Goal: Check status

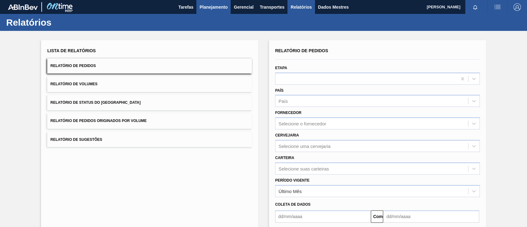
click at [214, 9] on font "Planejamento" at bounding box center [213, 7] width 28 height 5
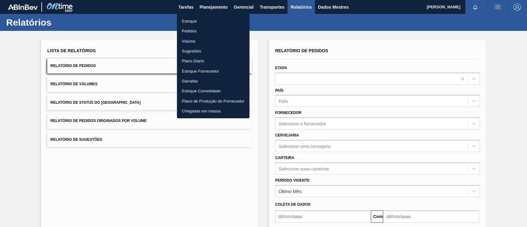
click at [189, 32] on font "Pedidos" at bounding box center [189, 31] width 15 height 5
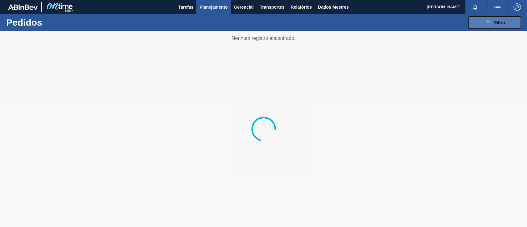
click at [507, 23] on button "089F7B8B-B2A5-4AFE-B5C0-19BA573D28AC Filtro" at bounding box center [494, 22] width 52 height 12
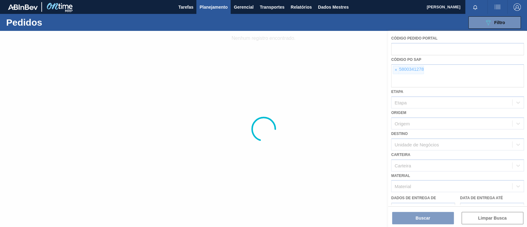
click at [394, 73] on div at bounding box center [263, 129] width 527 height 196
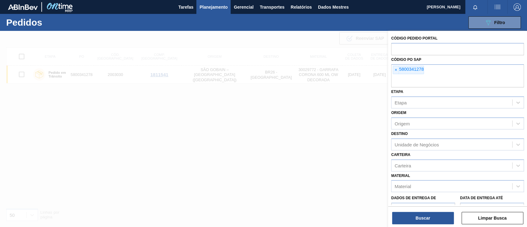
click at [395, 71] on font "×" at bounding box center [396, 69] width 2 height 5
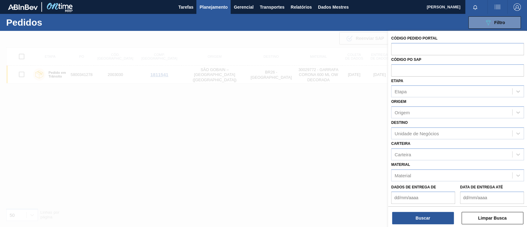
paste input "5800346599"
type input "5800346599"
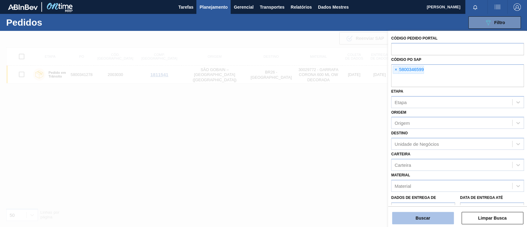
click at [413, 218] on button "Buscar" at bounding box center [423, 218] width 62 height 12
